Goal: Task Accomplishment & Management: Manage account settings

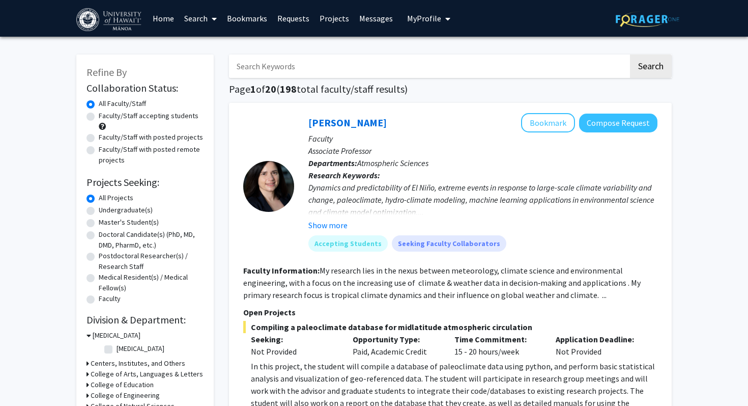
click at [408, 17] on span "My Profile" at bounding box center [424, 18] width 34 height 10
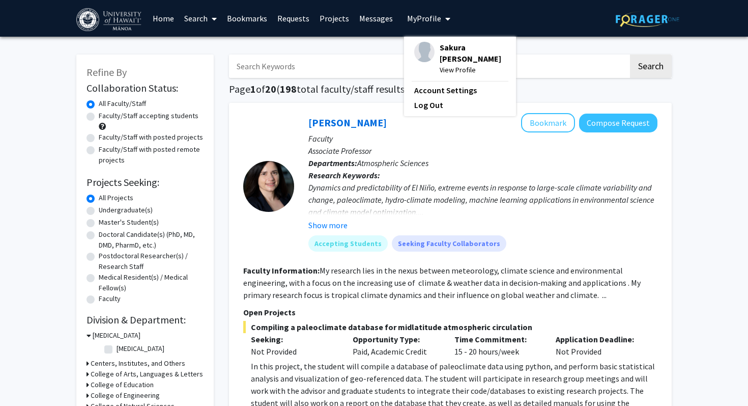
click at [433, 57] on div "Sakura [PERSON_NAME] View Profile" at bounding box center [460, 59] width 92 height 34
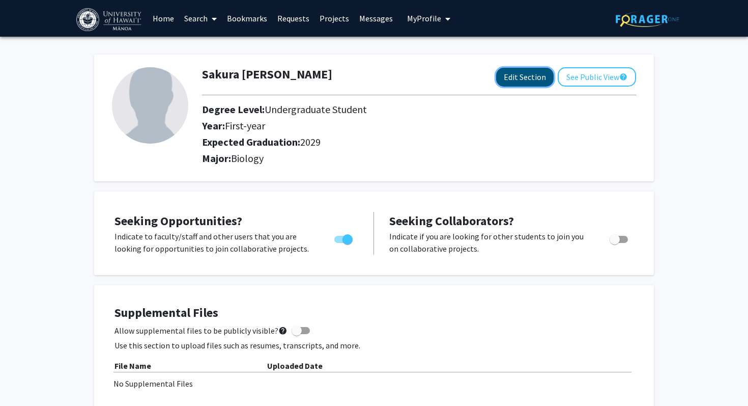
click at [529, 81] on button "Edit Section" at bounding box center [525, 77] width 58 height 19
select select "first-year"
select select "2029"
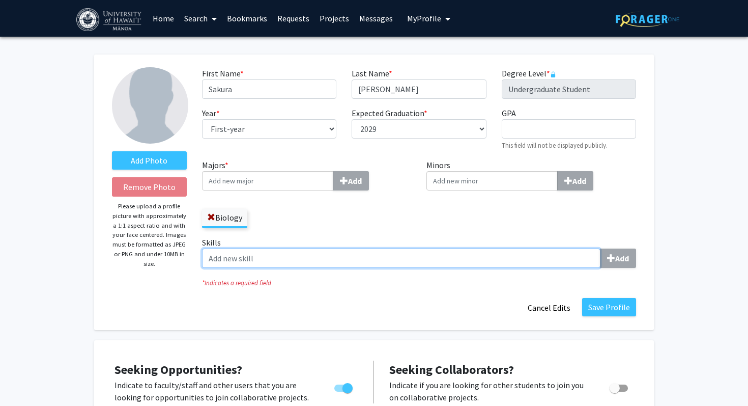
click at [282, 252] on input "Skills Add" at bounding box center [401, 257] width 399 height 19
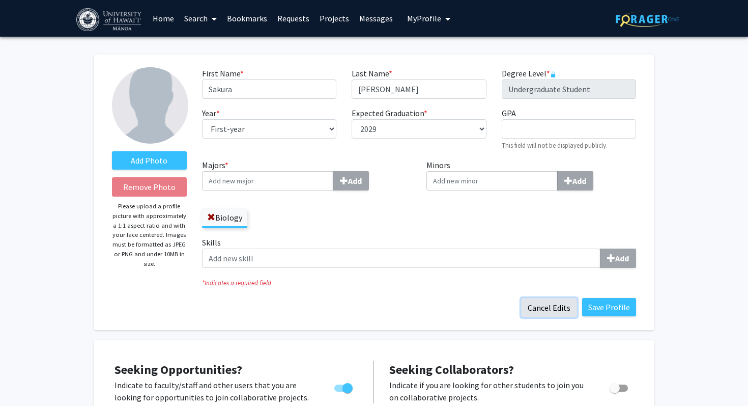
click at [553, 298] on button "Cancel Edits" at bounding box center [549, 307] width 56 height 19
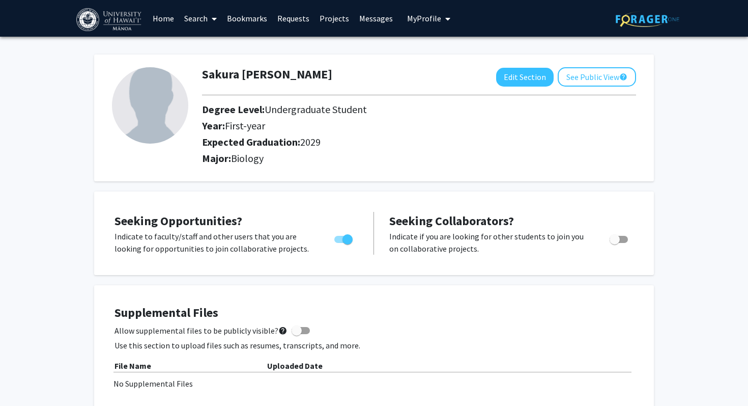
click at [614, 234] on span "Toggle" at bounding box center [615, 239] width 10 height 10
click at [615, 243] on input "Would you like to receive other student requests to work with you?" at bounding box center [615, 243] width 1 height 1
click at [614, 236] on span "Toggle" at bounding box center [619, 239] width 18 height 7
click at [615, 243] on input "Would you like to receive other student requests to work with you?" at bounding box center [615, 243] width 1 height 1
checkbox input "false"
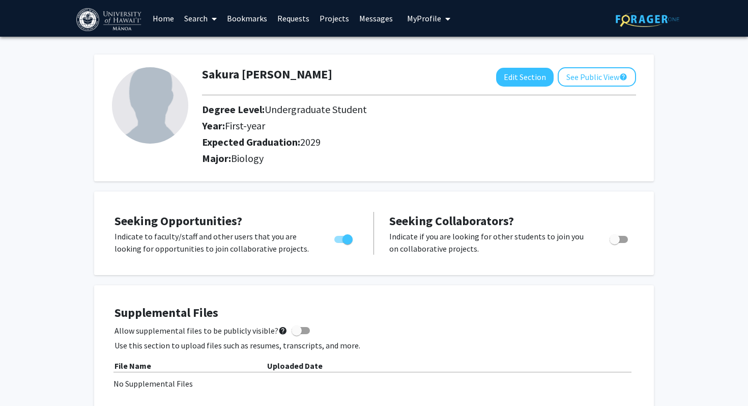
click at [162, 16] on link "Home" at bounding box center [164, 19] width 32 height 36
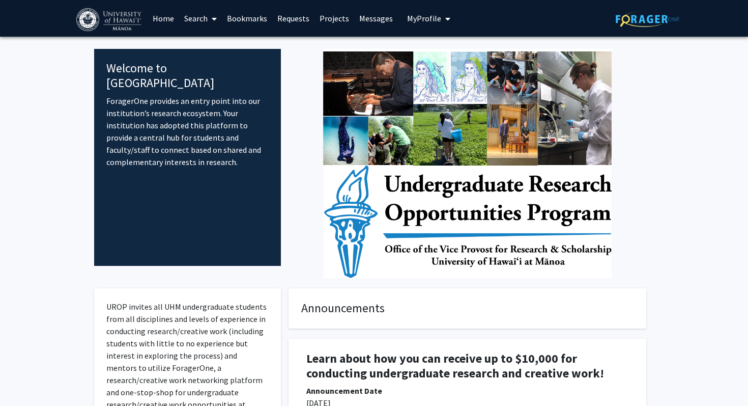
click at [305, 19] on link "Requests" at bounding box center [293, 19] width 42 height 36
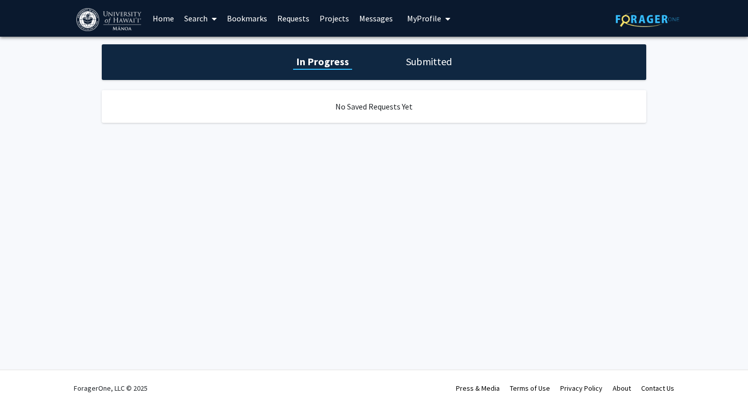
click at [409, 64] on h1 "Submitted" at bounding box center [429, 61] width 52 height 14
click at [323, 61] on h1 "In Progress" at bounding box center [321, 61] width 54 height 14
click at [315, 24] on link "Projects" at bounding box center [335, 19] width 40 height 36
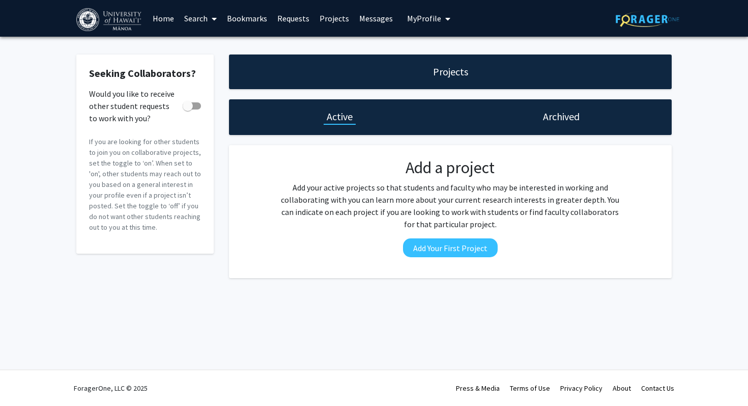
click at [283, 23] on link "Requests" at bounding box center [293, 19] width 42 height 36
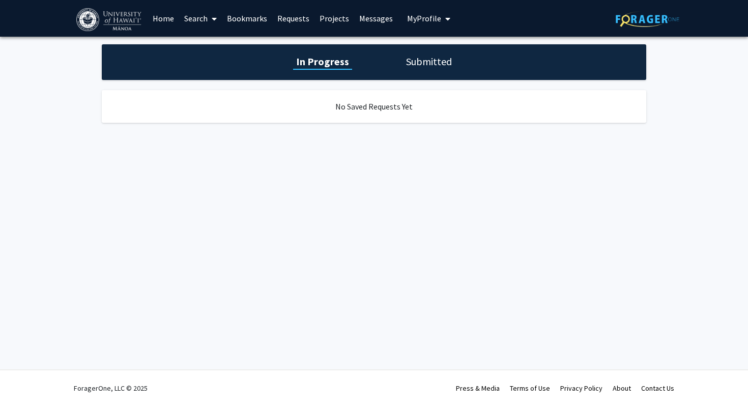
click at [172, 23] on link "Home" at bounding box center [164, 19] width 32 height 36
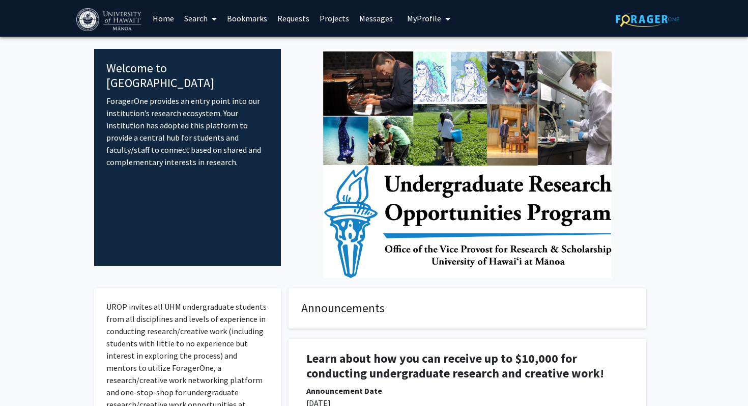
click at [168, 19] on link "Home" at bounding box center [164, 19] width 32 height 36
click at [190, 19] on link "Search" at bounding box center [200, 19] width 43 height 36
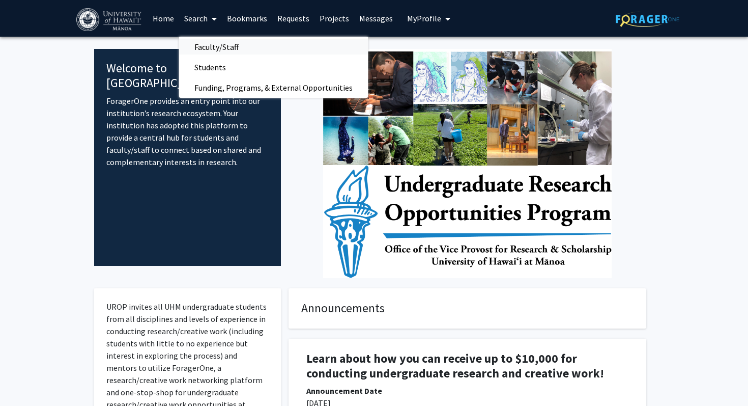
click at [212, 49] on span "Faculty/Staff" at bounding box center [216, 47] width 75 height 20
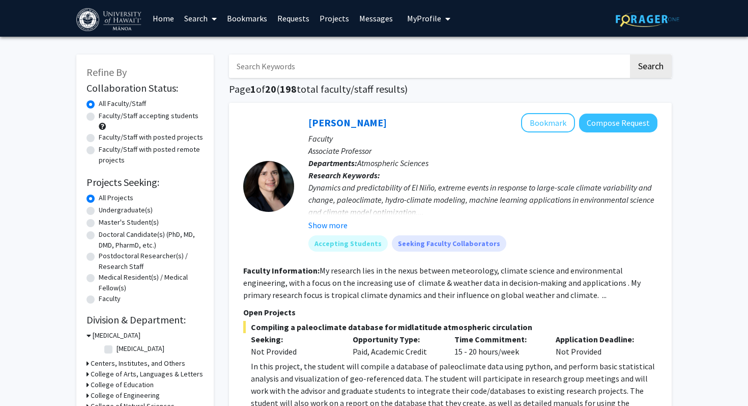
click at [196, 13] on link "Search" at bounding box center [200, 19] width 43 height 36
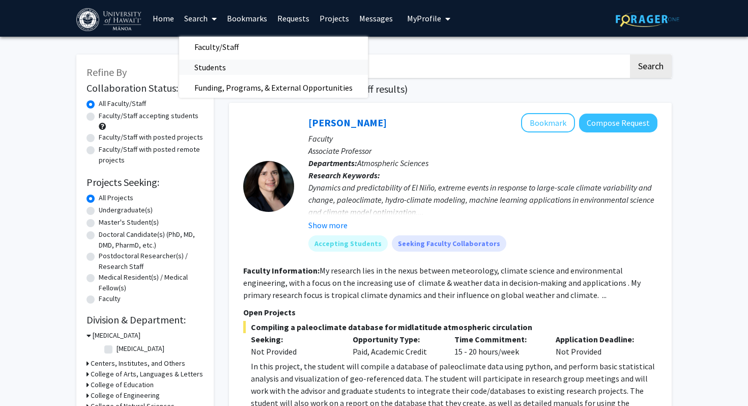
click at [197, 71] on span "Students" at bounding box center [210, 67] width 62 height 20
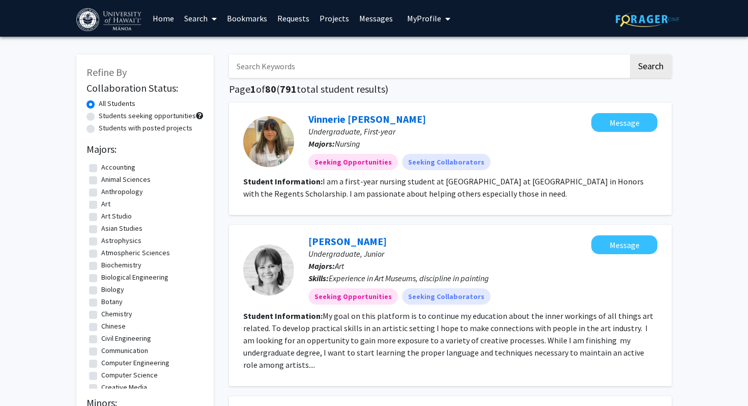
click at [200, 17] on link "Search" at bounding box center [200, 19] width 43 height 36
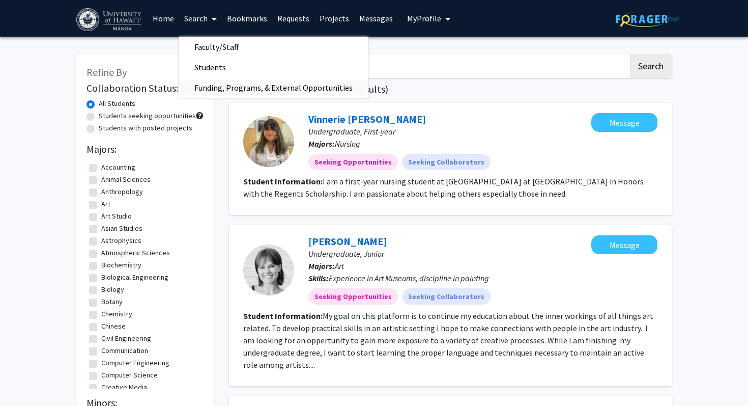
click at [213, 87] on span "Funding, Programs, & External Opportunities" at bounding box center [273, 87] width 189 height 20
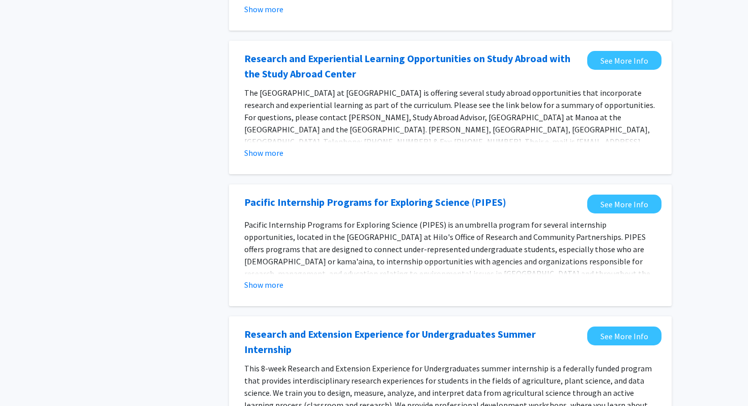
scroll to position [208, 0]
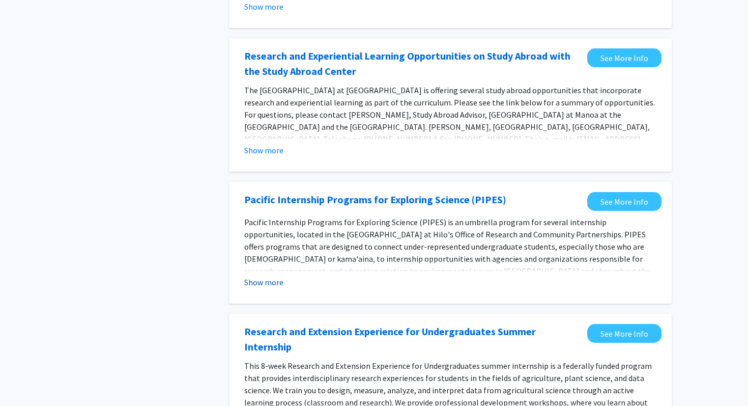
click at [257, 276] on button "Show more" at bounding box center [263, 282] width 39 height 12
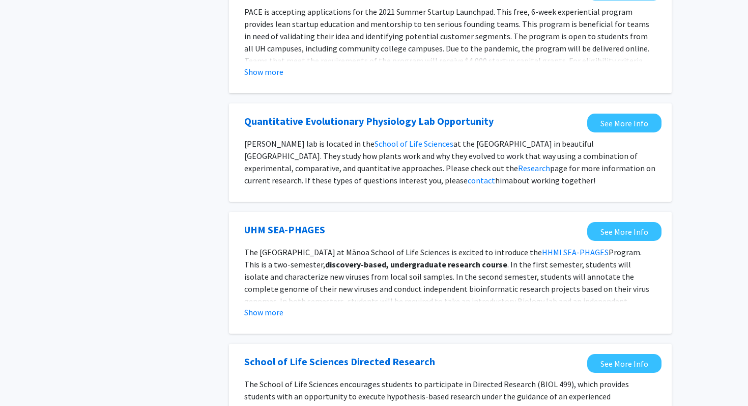
scroll to position [749, 0]
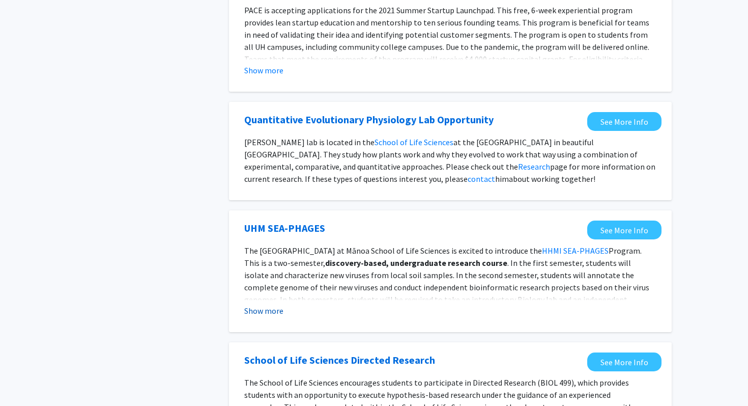
click at [266, 304] on button "Show more" at bounding box center [263, 310] width 39 height 12
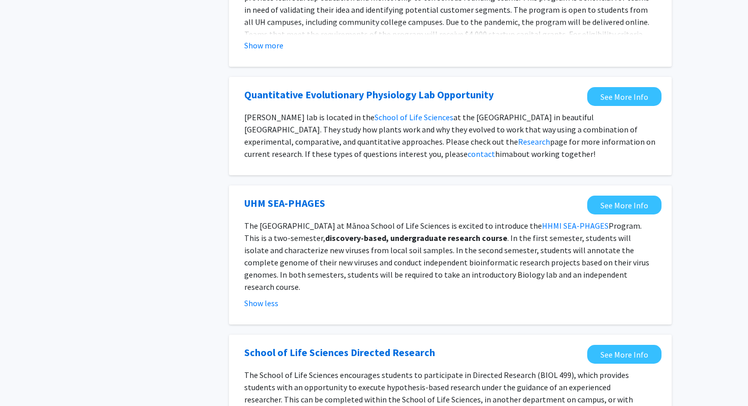
scroll to position [784, 0]
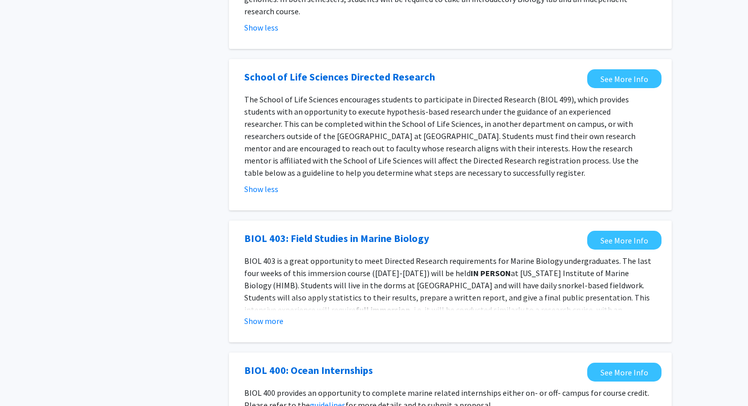
scroll to position [1053, 0]
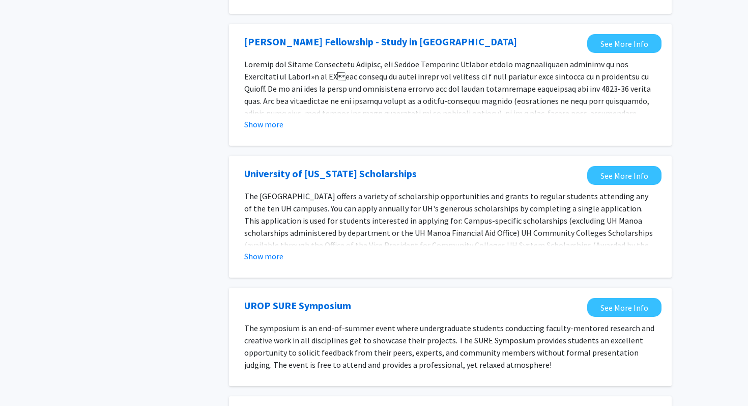
scroll to position [658, 0]
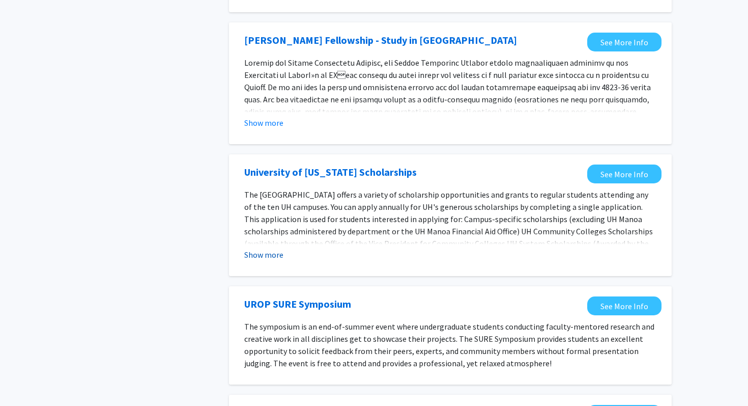
click at [276, 248] on button "Show more" at bounding box center [263, 254] width 39 height 12
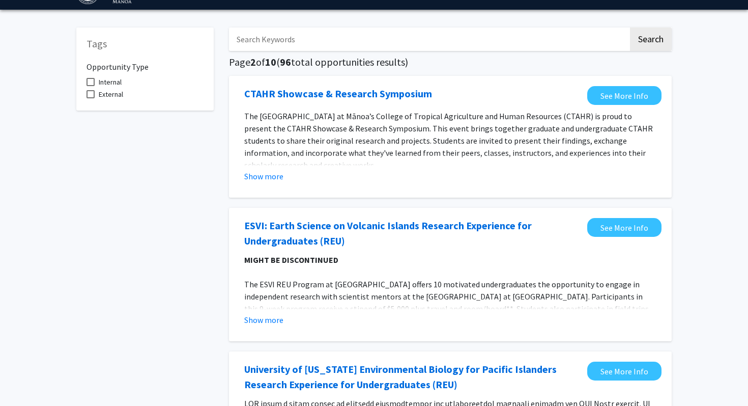
scroll to position [0, 0]
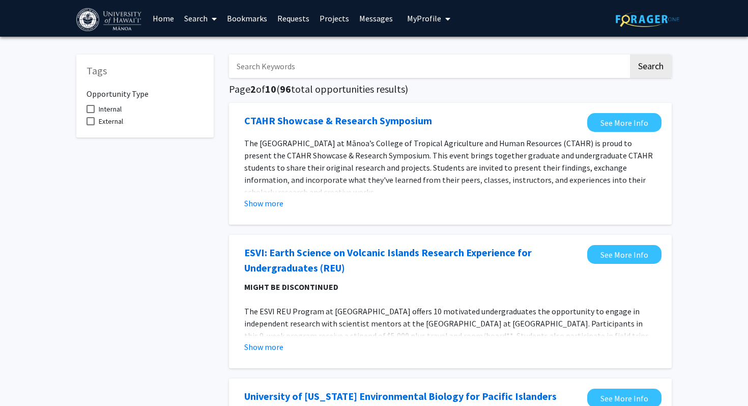
click at [200, 22] on link "Search" at bounding box center [200, 19] width 43 height 36
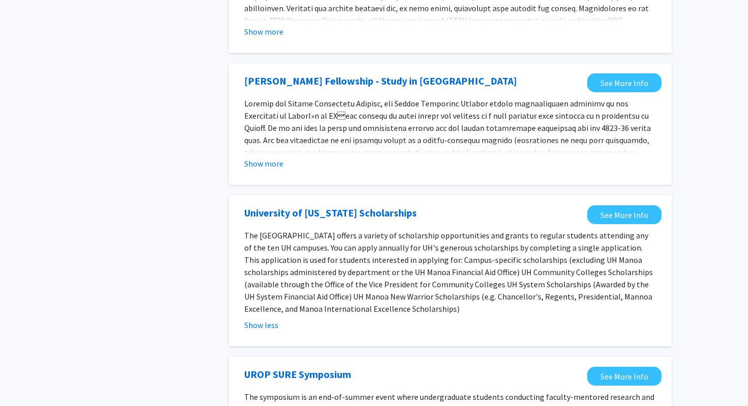
scroll to position [1051, 0]
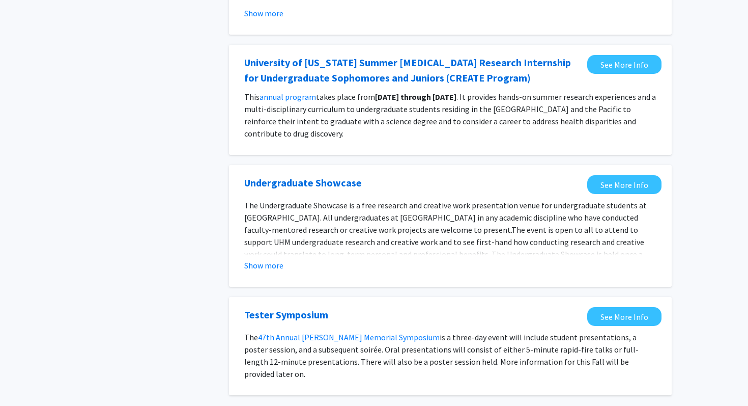
scroll to position [954, 0]
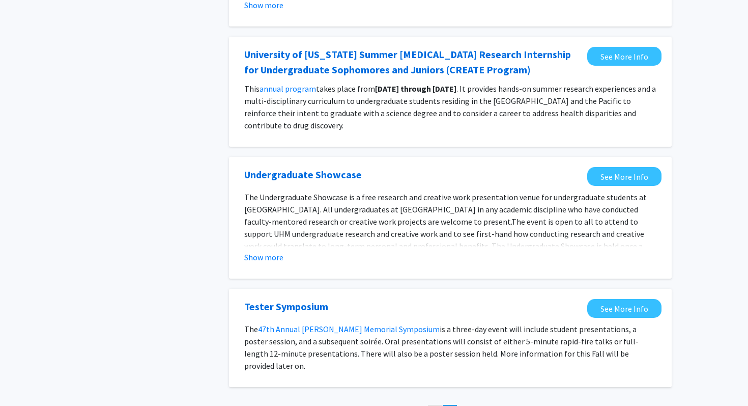
click at [437, 405] on span "2" at bounding box center [435, 412] width 4 height 10
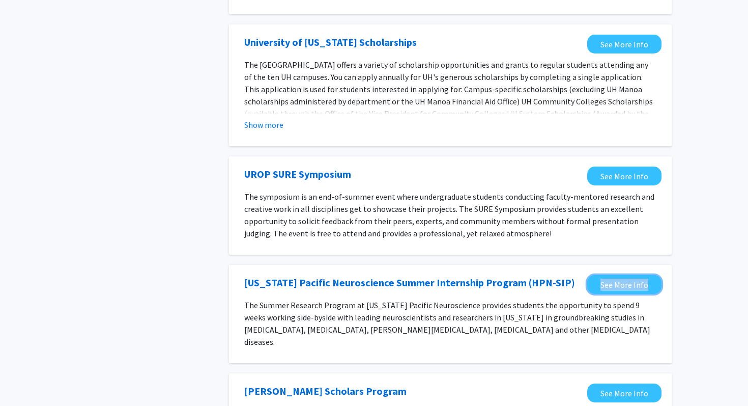
scroll to position [991, 0]
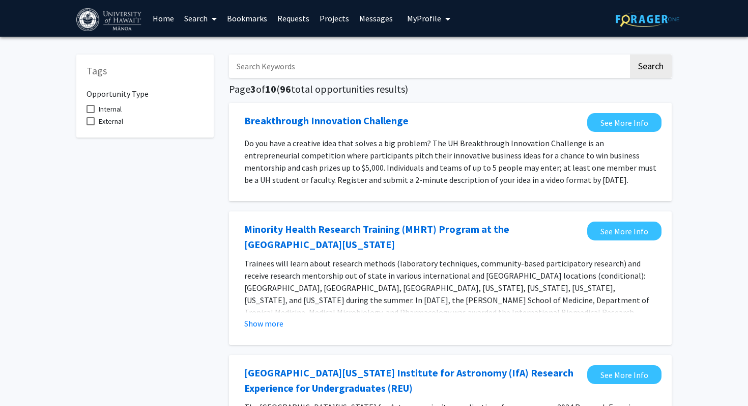
click at [200, 19] on link "Search" at bounding box center [200, 19] width 43 height 36
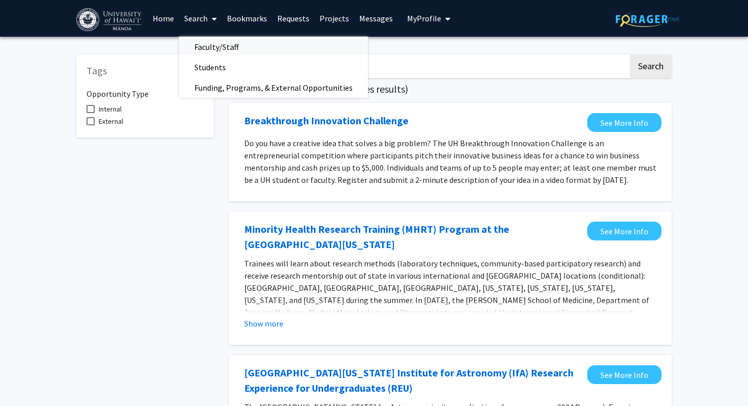
click at [219, 43] on span "Faculty/Staff" at bounding box center [216, 47] width 75 height 20
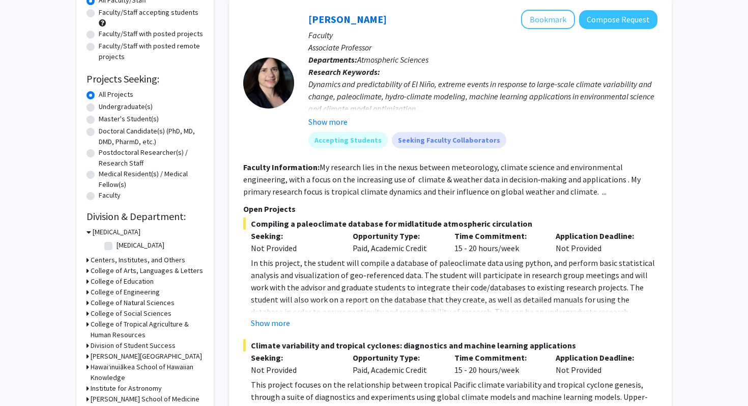
scroll to position [113, 0]
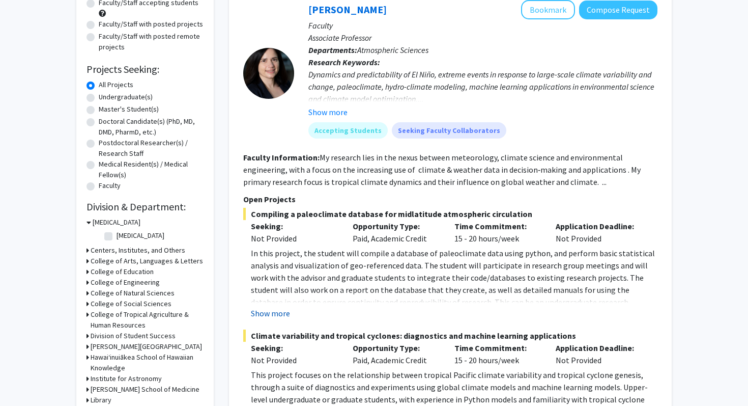
click at [263, 307] on button "Show more" at bounding box center [270, 313] width 39 height 12
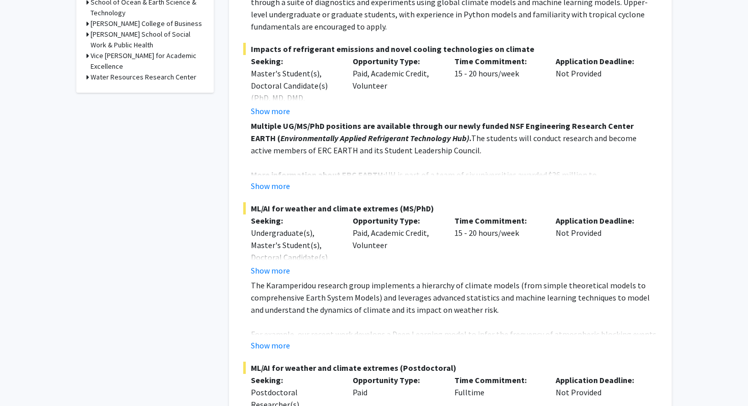
scroll to position [560, 0]
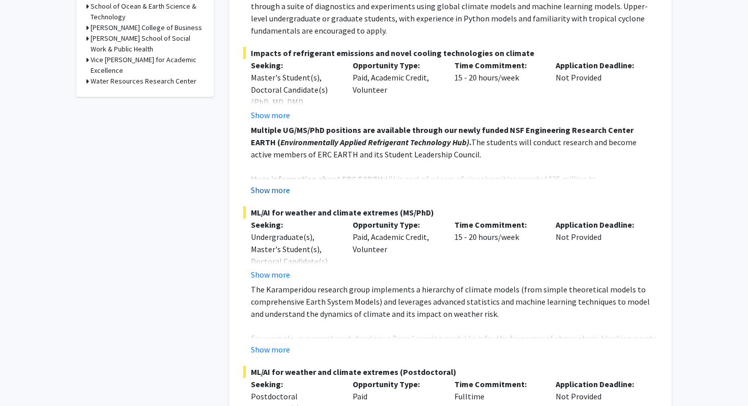
click at [268, 184] on button "Show more" at bounding box center [270, 190] width 39 height 12
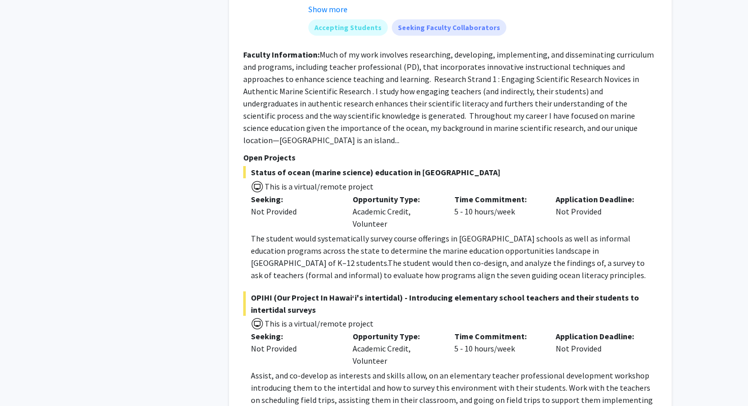
scroll to position [5837, 0]
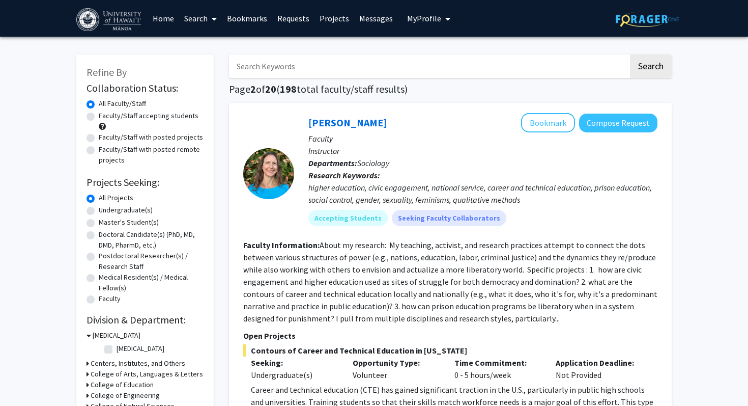
click at [99, 205] on label "Undergraduate(s)" at bounding box center [126, 210] width 54 height 11
click at [99, 205] on input "Undergraduate(s)" at bounding box center [102, 208] width 7 height 7
radio input "true"
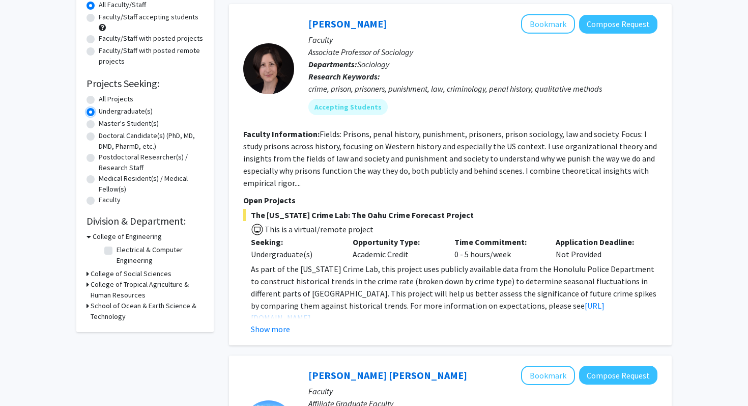
scroll to position [117, 0]
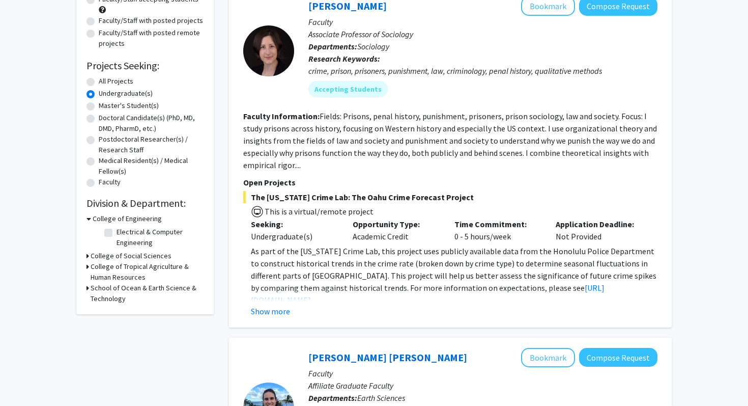
click at [102, 261] on h3 "College of Tropical Agriculture & Human Resources" at bounding box center [147, 271] width 113 height 21
click at [102, 261] on h3 "College of Tropical Agriculture & Human Resources" at bounding box center [148, 271] width 111 height 21
click at [100, 283] on h3 "School of Ocean & Earth Science & Technology" at bounding box center [147, 293] width 113 height 21
click at [100, 283] on h3 "School of Ocean & Earth Science & Technology" at bounding box center [148, 293] width 111 height 21
click at [91, 213] on div "College of Engineering" at bounding box center [145, 218] width 117 height 11
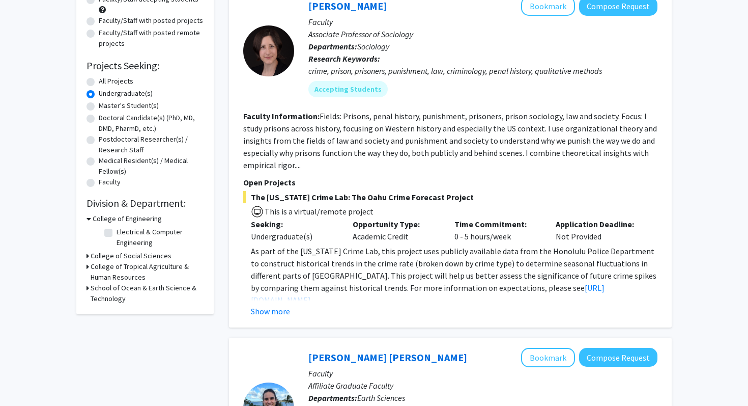
click at [91, 213] on div "College of Engineering" at bounding box center [145, 218] width 117 height 11
click at [93, 213] on h3 "College of Engineering" at bounding box center [127, 218] width 69 height 11
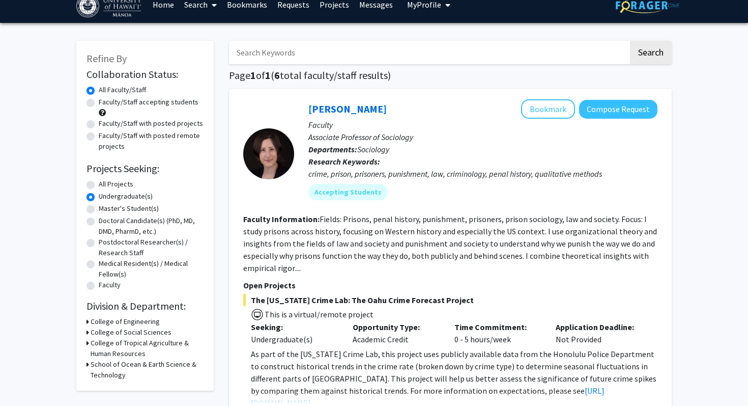
scroll to position [0, 0]
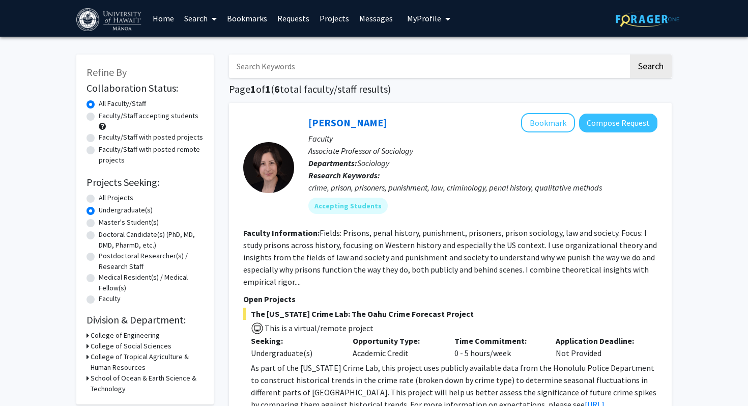
click at [99, 205] on label "Undergraduate(s)" at bounding box center [126, 210] width 54 height 11
click at [99, 205] on input "Undergraduate(s)" at bounding box center [102, 208] width 7 height 7
click at [99, 192] on label "All Projects" at bounding box center [116, 197] width 35 height 11
click at [99, 192] on input "All Projects" at bounding box center [102, 195] width 7 height 7
radio input "true"
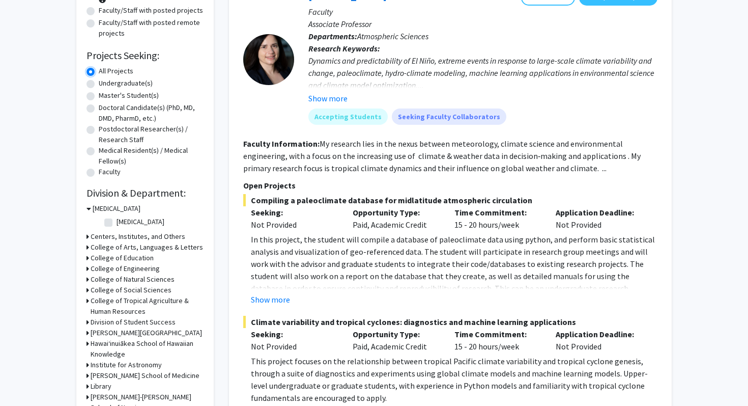
scroll to position [138, 0]
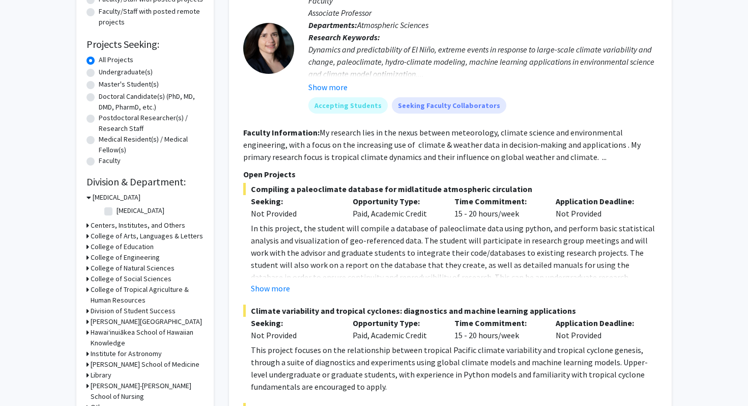
click at [98, 273] on h3 "College of Social Sciences" at bounding box center [131, 278] width 81 height 11
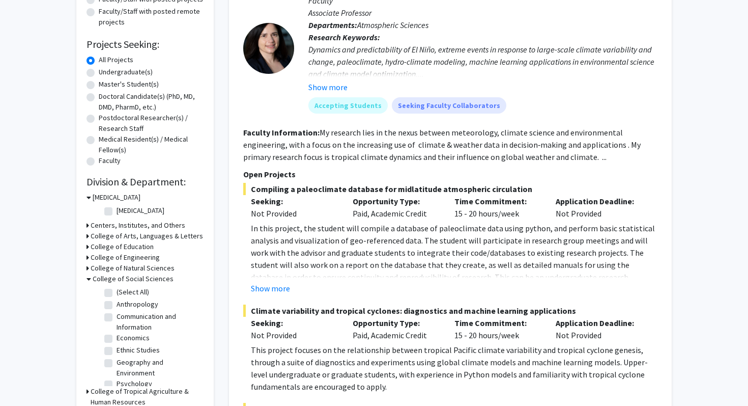
click at [113, 287] on fg-checkbox "(Select All) (Select All)" at bounding box center [152, 293] width 97 height 12
click at [117, 287] on label "(Select All)" at bounding box center [133, 292] width 33 height 11
click at [117, 287] on input "(Select All)" at bounding box center [120, 290] width 7 height 7
checkbox input "true"
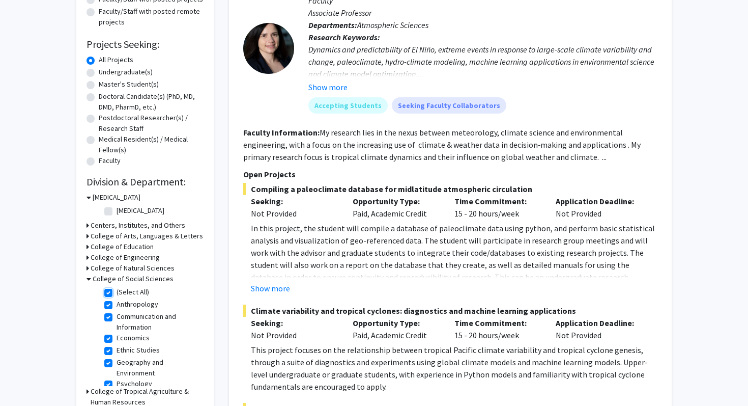
checkbox input "true"
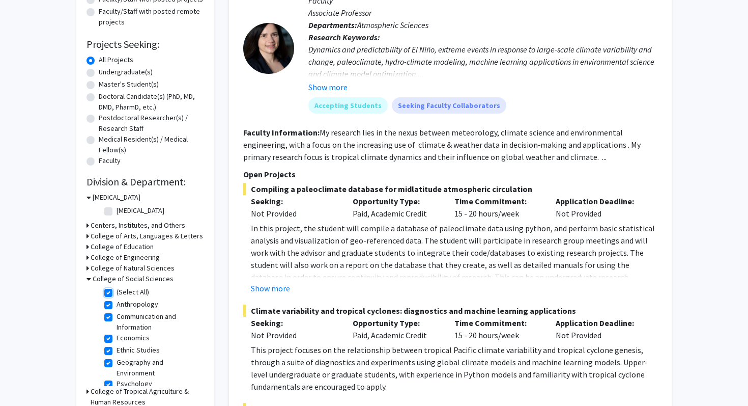
checkbox input "true"
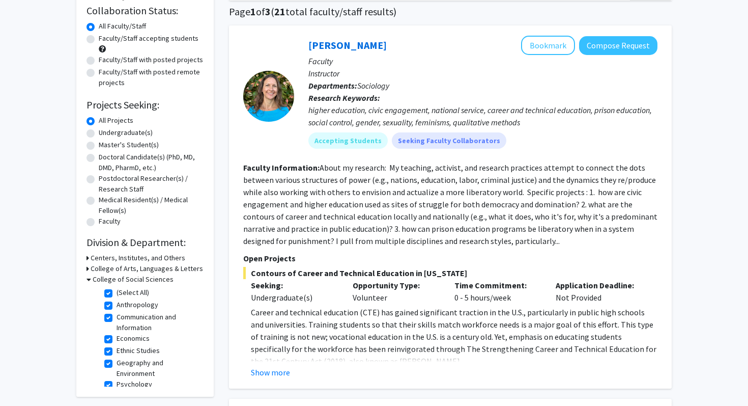
scroll to position [82, 0]
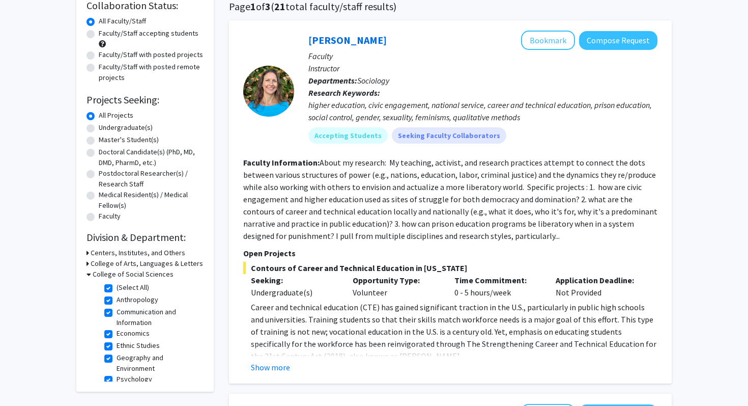
click at [94, 122] on div "Undergraduate(s)" at bounding box center [145, 128] width 117 height 12
click at [103, 280] on fg-checkbox-list "(Select All) (Select All) Anthropology Anthropology Communication and Informati…" at bounding box center [153, 372] width 102 height 185
click at [117, 282] on label "(Select All)" at bounding box center [133, 287] width 33 height 11
click at [117, 282] on input "(Select All)" at bounding box center [120, 285] width 7 height 7
checkbox input "false"
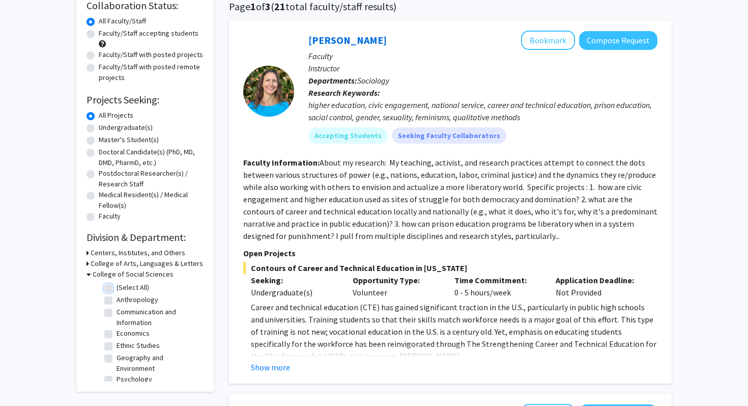
checkbox input "false"
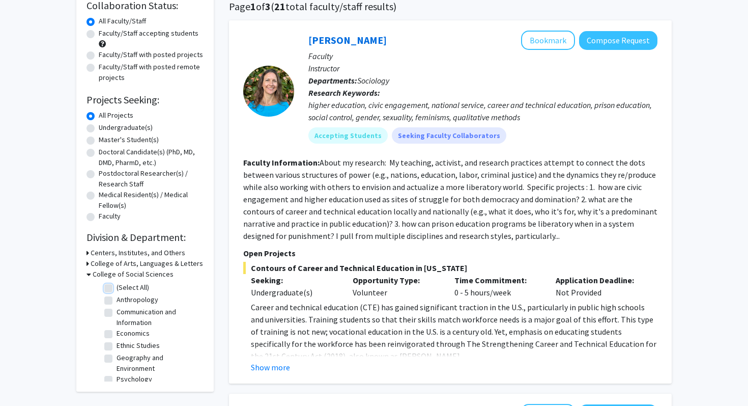
checkbox input "false"
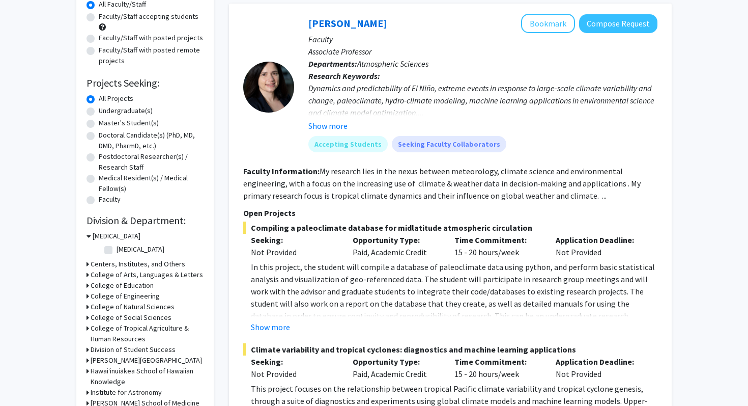
scroll to position [105, 0]
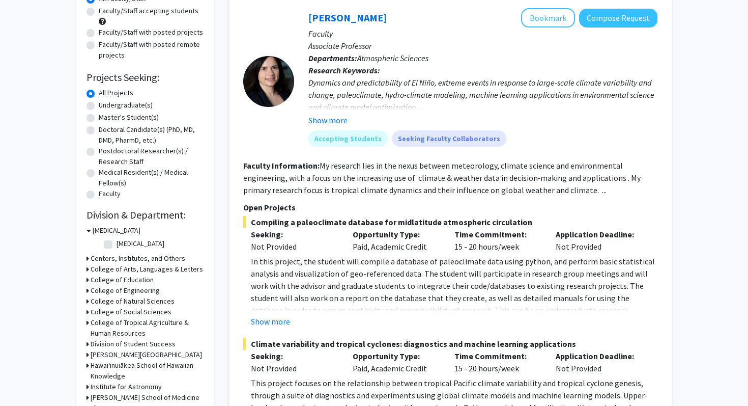
click at [145, 296] on h3 "College of Natural Sciences" at bounding box center [133, 301] width 84 height 11
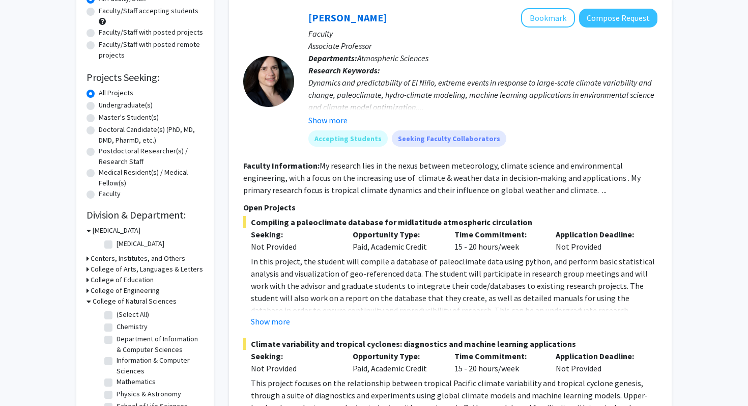
click at [117, 309] on label "(Select All)" at bounding box center [133, 314] width 33 height 11
click at [117, 309] on input "(Select All)" at bounding box center [120, 312] width 7 height 7
checkbox input "true"
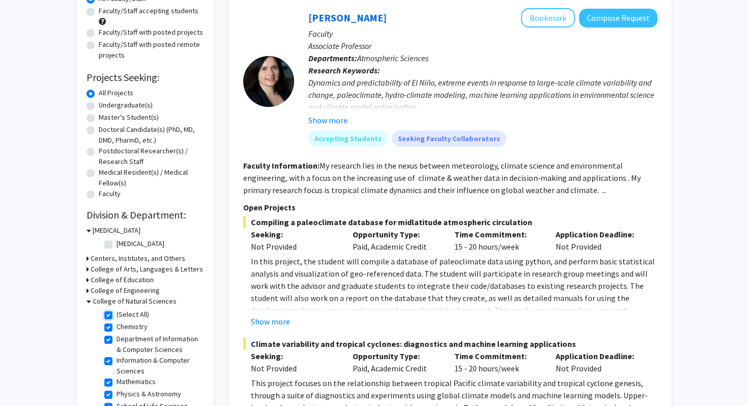
checkbox input "true"
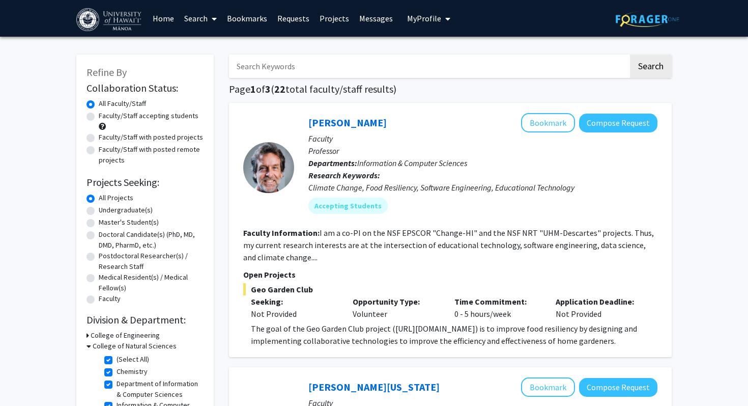
click at [408, 15] on span "My Profile" at bounding box center [424, 18] width 34 height 10
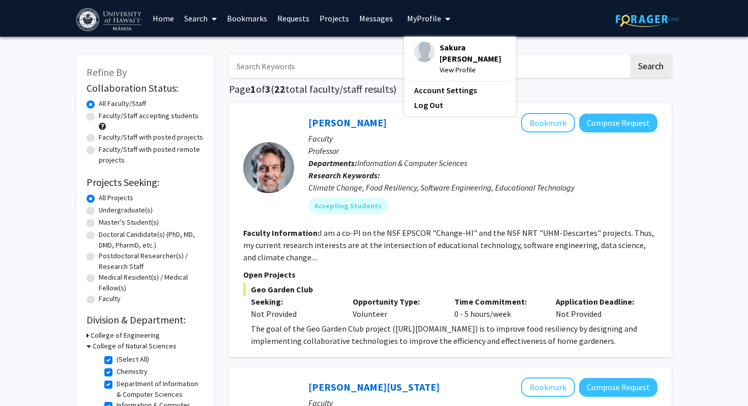
click at [384, 20] on link "Messages" at bounding box center [376, 19] width 44 height 36
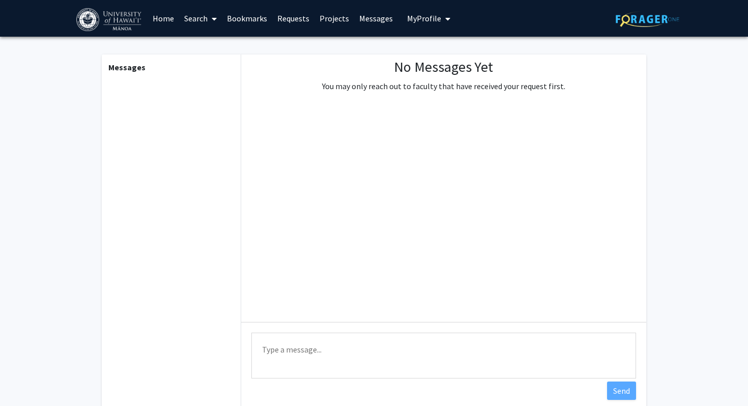
click at [415, 17] on span "My Profile" at bounding box center [424, 18] width 34 height 10
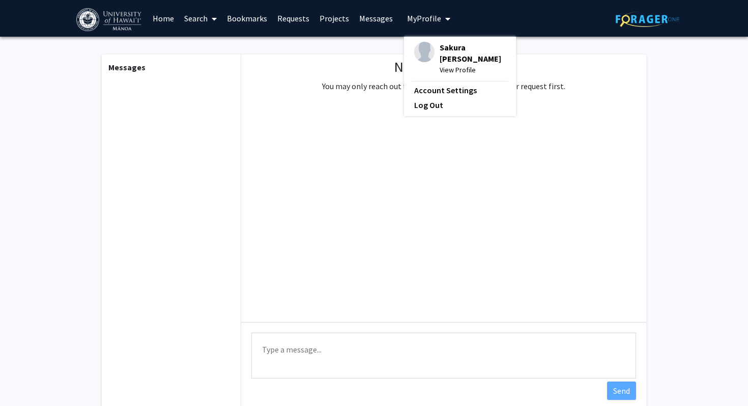
click at [428, 60] on fg-profile-picture at bounding box center [424, 59] width 20 height 34
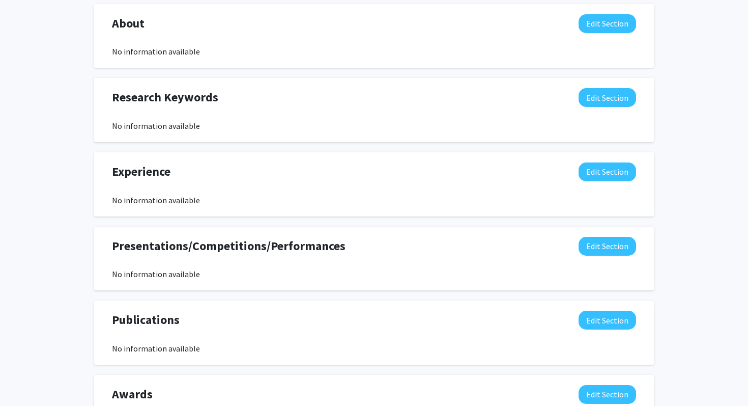
scroll to position [454, 0]
click at [597, 88] on button "Edit Section" at bounding box center [608, 97] width 58 height 19
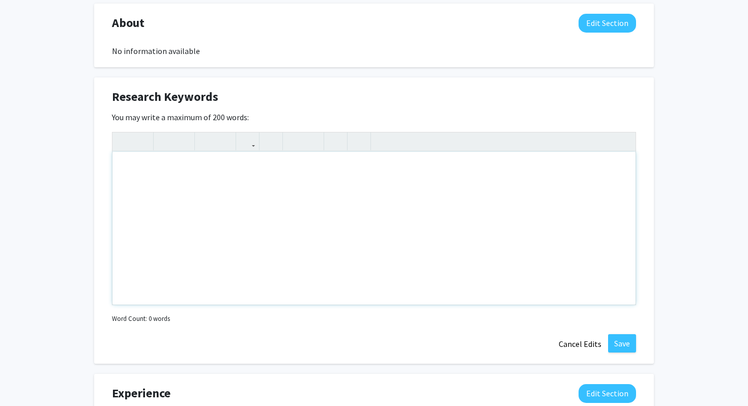
click at [349, 179] on div "Note to users with screen readers: Please deactivate our accessibility plugin f…" at bounding box center [374, 228] width 523 height 153
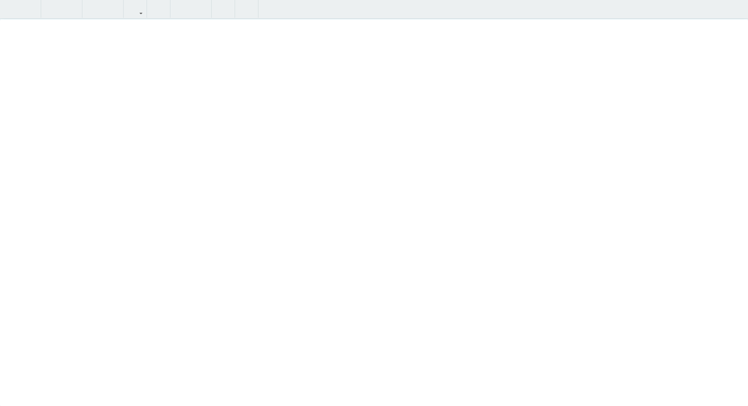
click at [626, 116] on div "Insert link Remove link" at bounding box center [374, 203] width 748 height 406
click at [736, 10] on div "Sakura [PERSON_NAME] Edit Section See Public View help Degree Level: Undergradu…" at bounding box center [374, 43] width 748 height 920
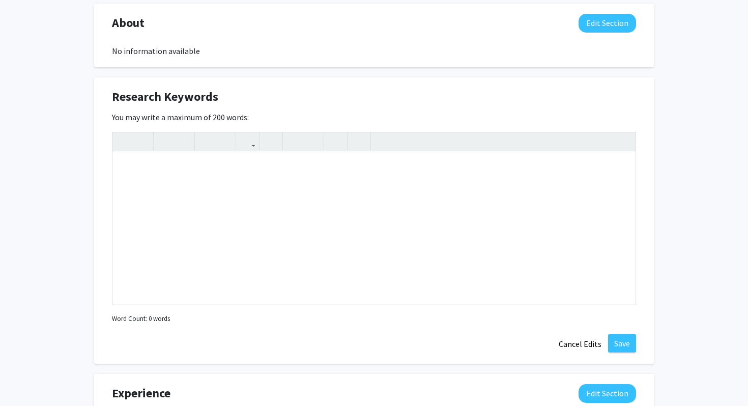
click at [686, 67] on div "Sakura [PERSON_NAME] Edit Section See Public View help Degree Level: Undergradu…" at bounding box center [374, 138] width 748 height 1110
click at [580, 334] on button "Cancel Edits" at bounding box center [580, 343] width 56 height 19
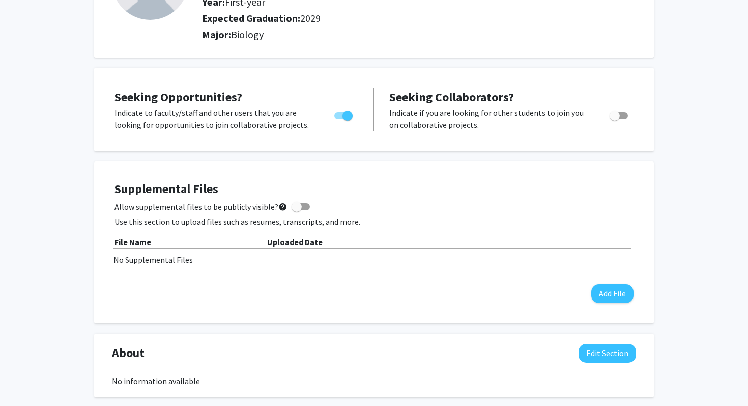
scroll to position [122, 0]
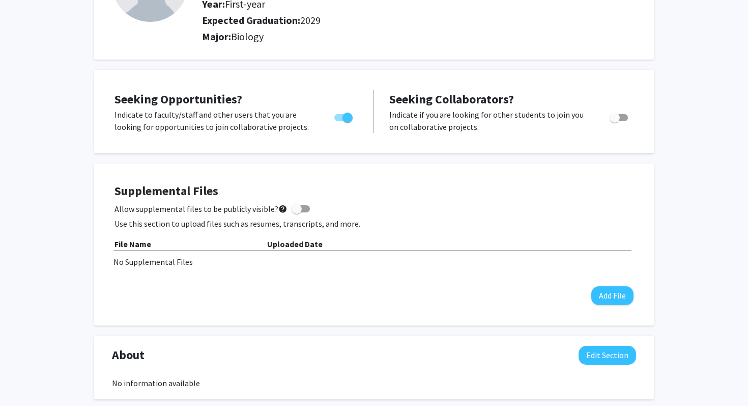
click at [272, 203] on label "Allow supplemental files to be publicly visible? help" at bounding box center [213, 209] width 196 height 12
click at [296, 212] on input "Allow supplemental files to be publicly visible? help" at bounding box center [296, 212] width 1 height 1
click at [300, 204] on span at bounding box center [305, 209] width 10 height 10
click at [296, 212] on input "Allow supplemental files to be publicly visible? help" at bounding box center [296, 212] width 1 height 1
checkbox input "false"
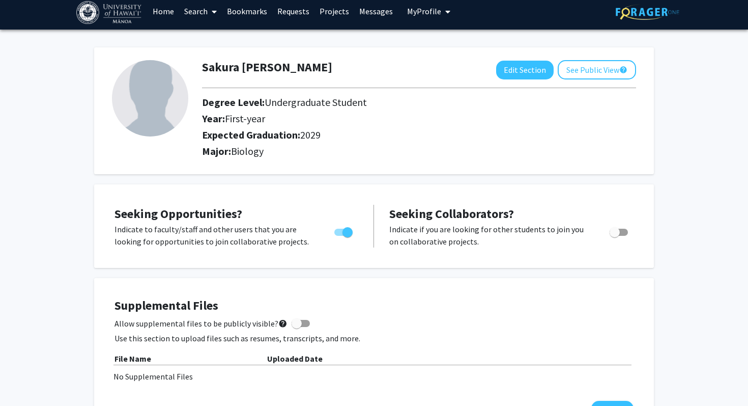
scroll to position [0, 0]
